Goal: Transaction & Acquisition: Book appointment/travel/reservation

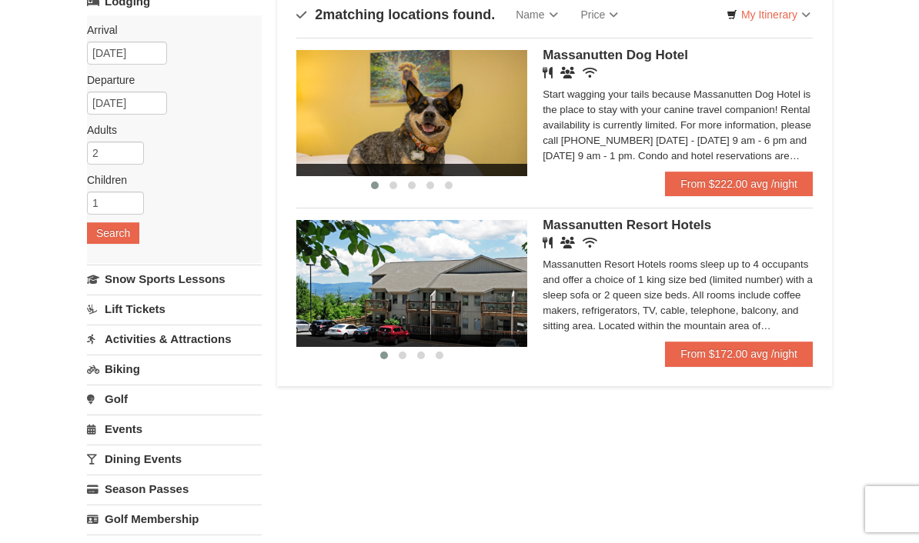
scroll to position [117, 0]
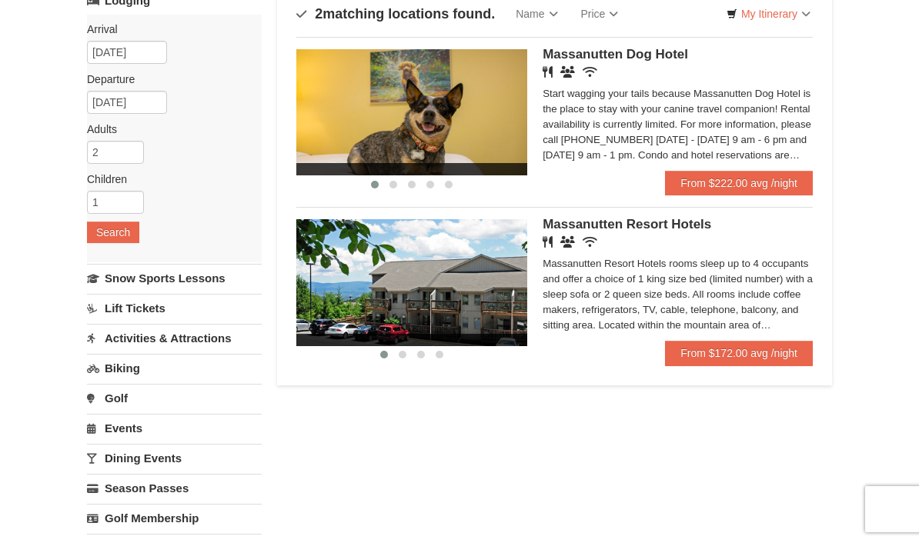
click at [756, 350] on link "From $172.00 avg /night" at bounding box center [739, 353] width 148 height 25
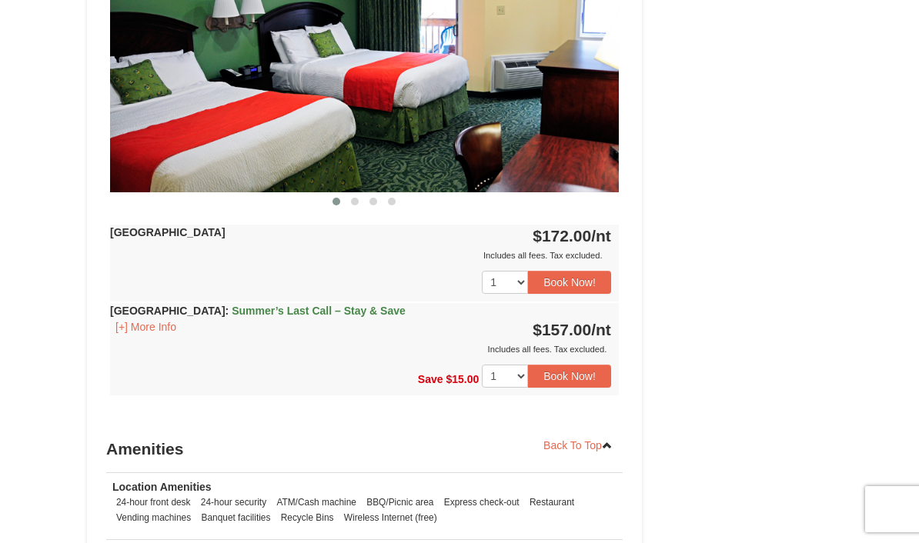
scroll to position [747, 0]
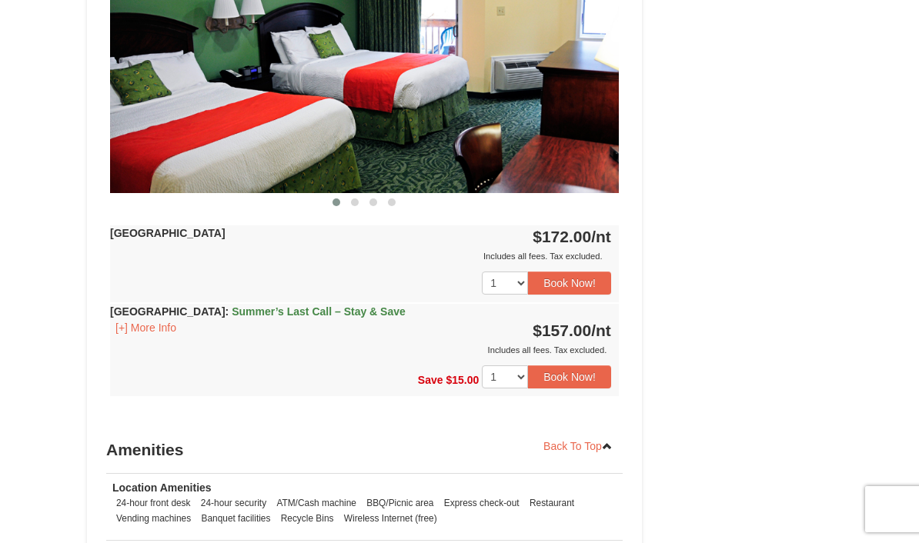
click at [140, 320] on button "[+] More Info" at bounding box center [146, 327] width 72 height 17
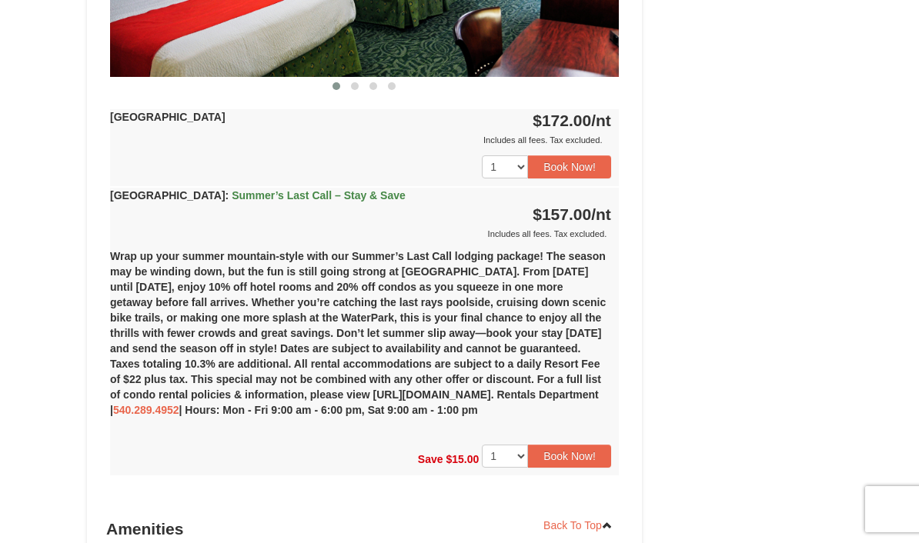
scroll to position [862, 0]
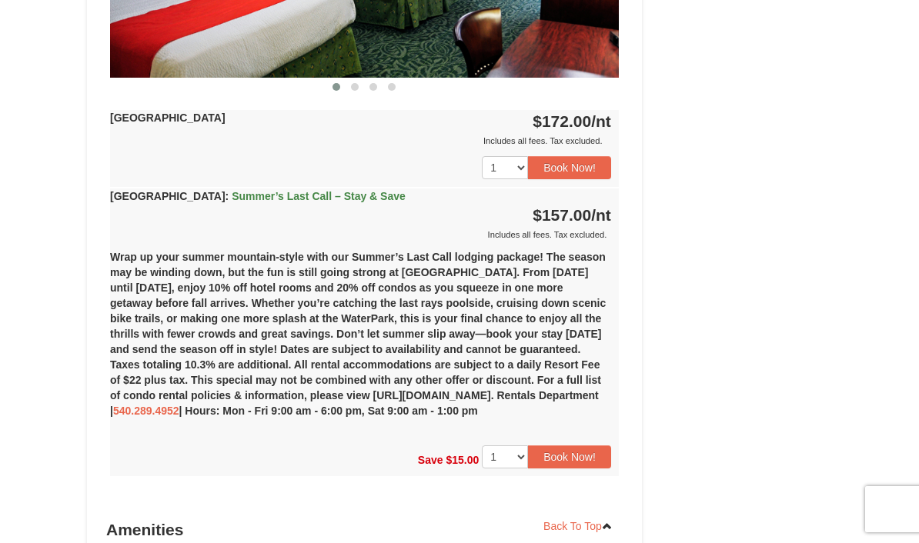
click at [577, 456] on button "Book Now!" at bounding box center [569, 457] width 83 height 23
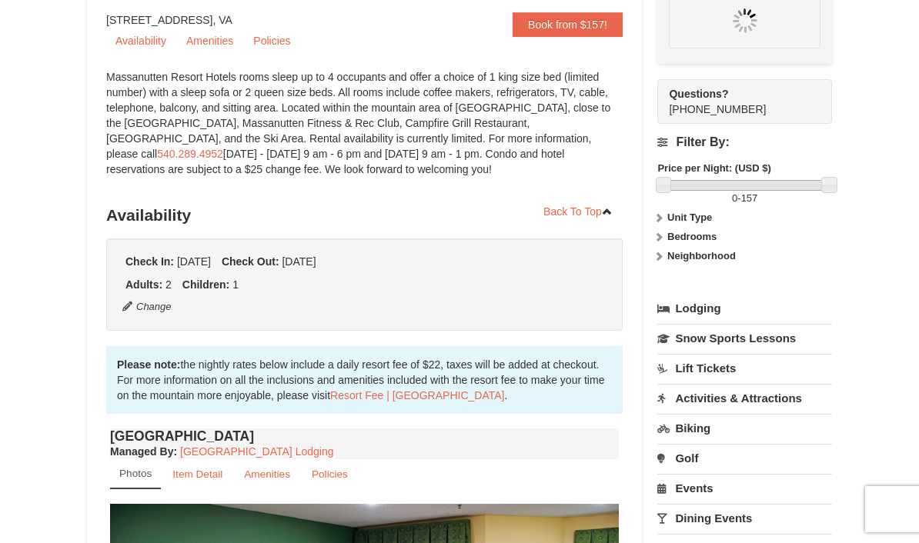
scroll to position [150, 0]
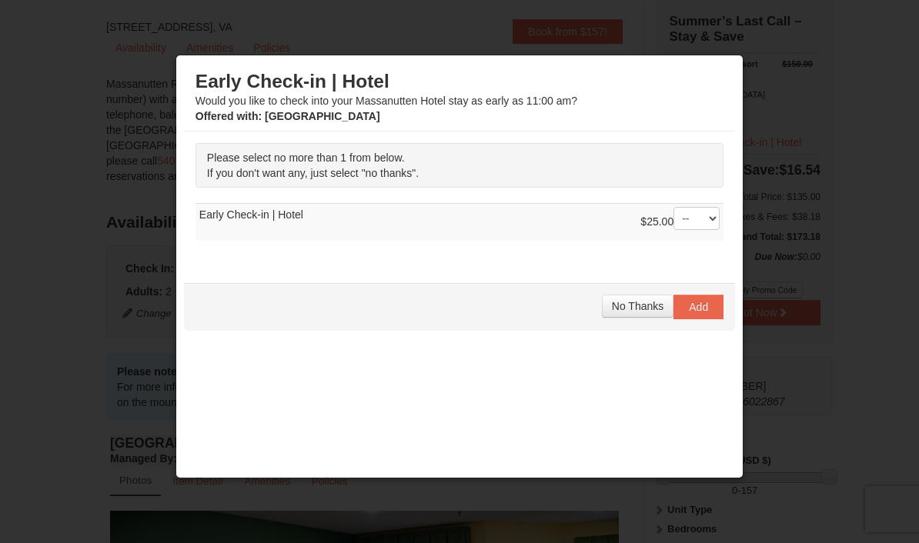
click at [651, 312] on span "No Thanks" at bounding box center [638, 306] width 52 height 12
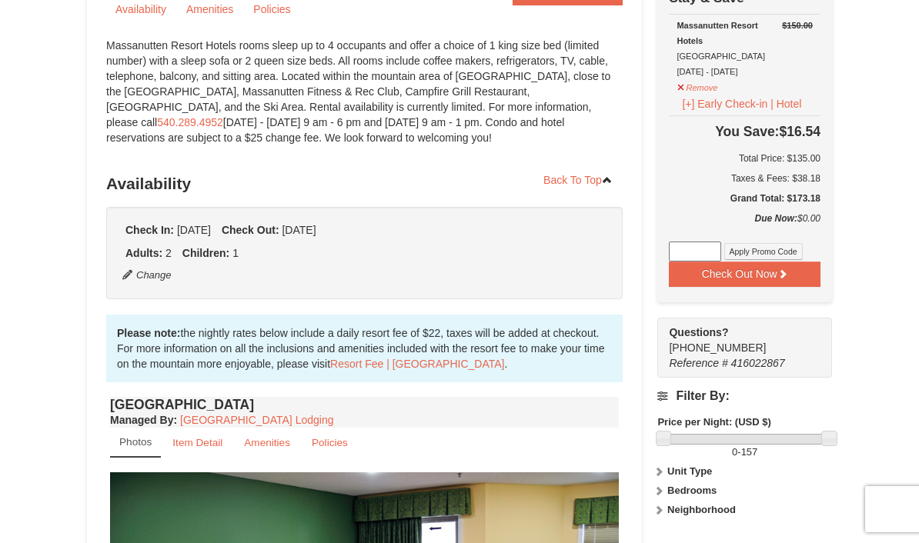
scroll to position [192, 0]
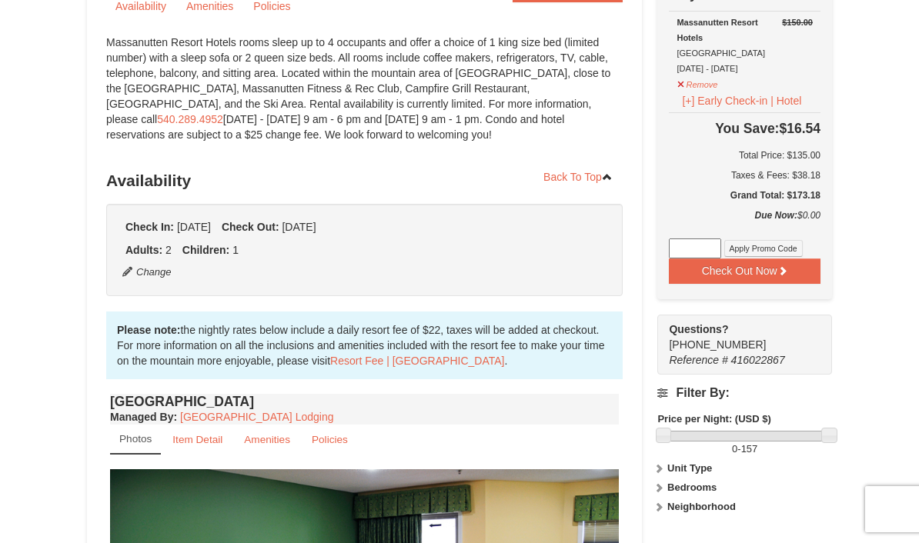
click at [799, 269] on button "Check Out Now" at bounding box center [745, 271] width 152 height 25
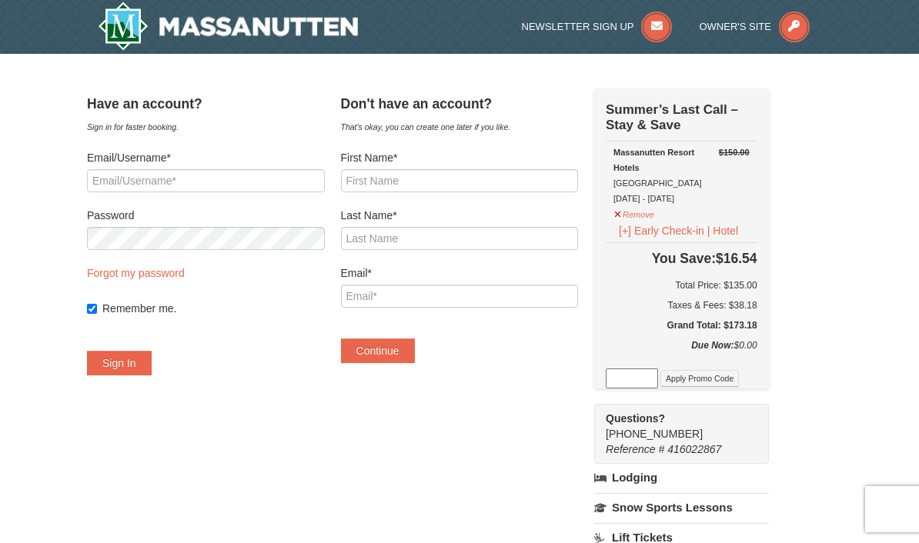
click at [149, 25] on img at bounding box center [228, 26] width 260 height 49
